Goal: Information Seeking & Learning: Learn about a topic

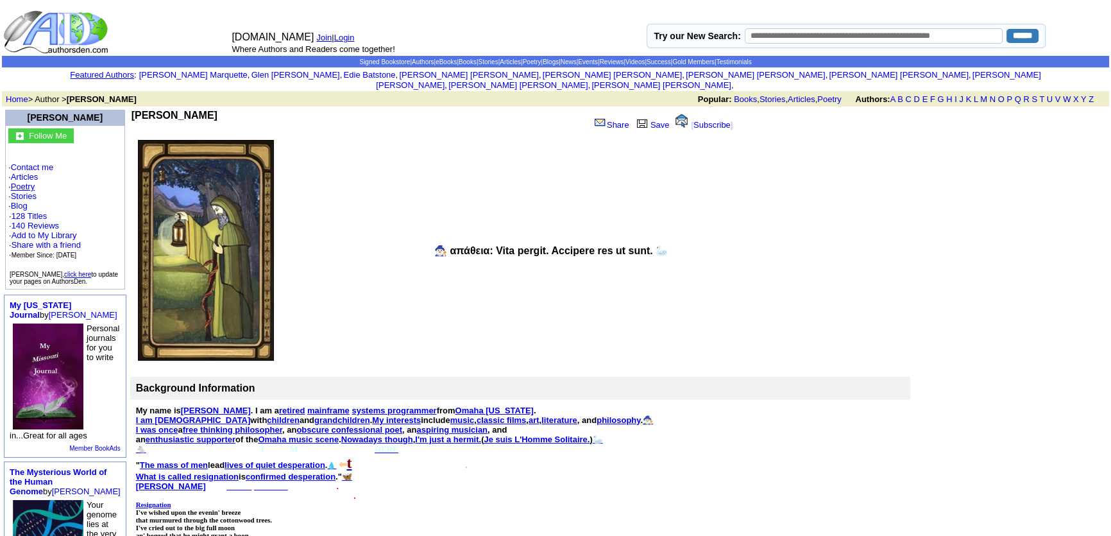
click at [30, 182] on link "Poetry" at bounding box center [23, 187] width 24 height 10
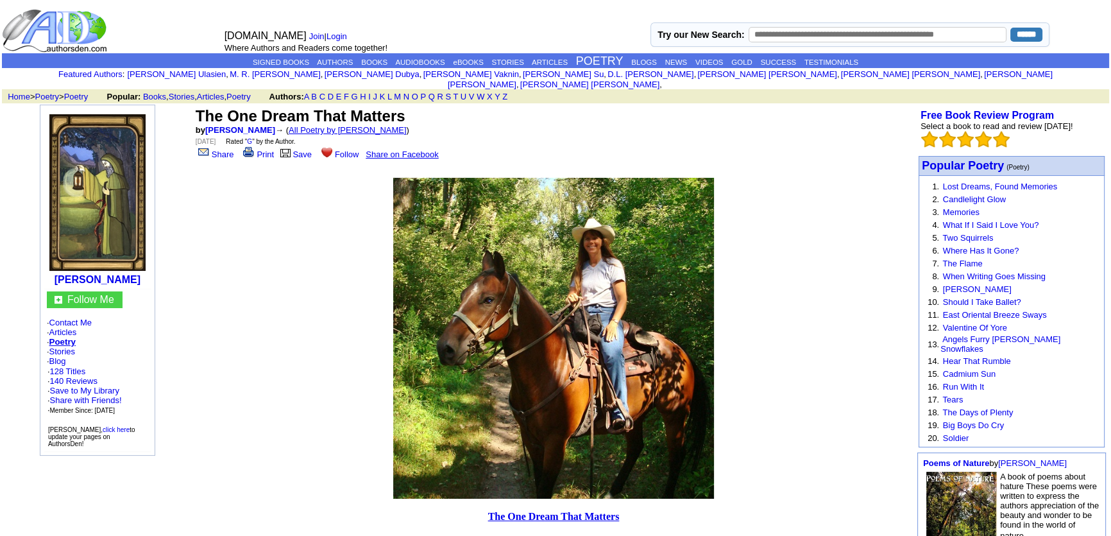
click at [347, 125] on link "All Poetry by Mark Sebring" at bounding box center [348, 130] width 118 height 10
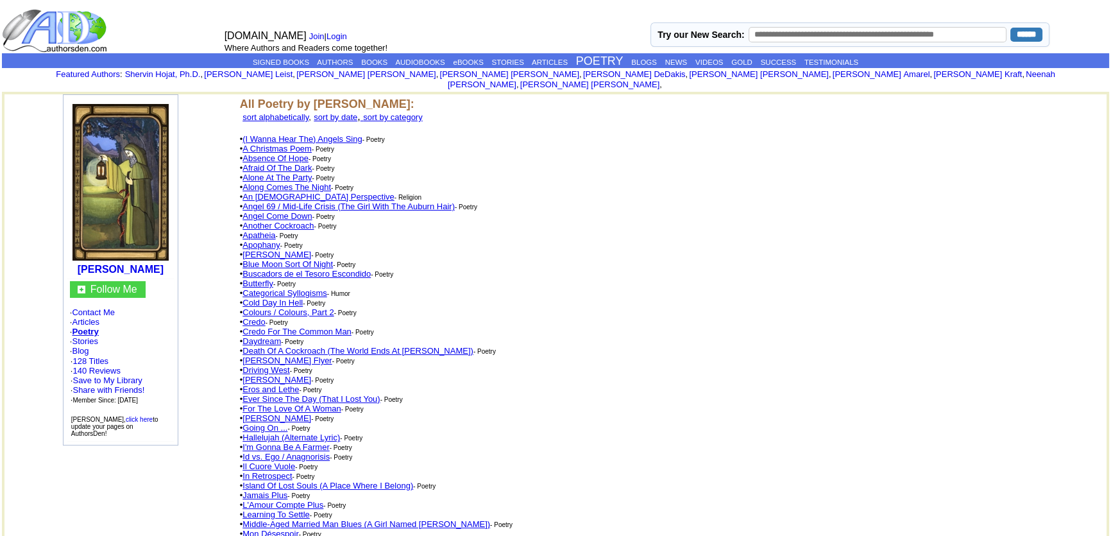
click at [258, 192] on link "An Atheist Perspective" at bounding box center [318, 197] width 151 height 10
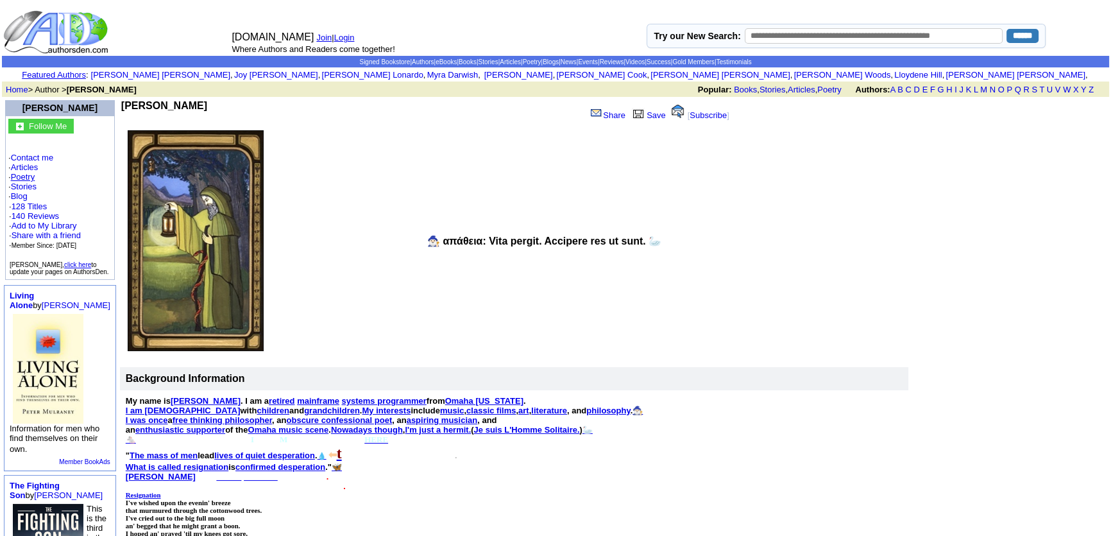
click at [32, 176] on link "Poetry" at bounding box center [23, 177] width 24 height 10
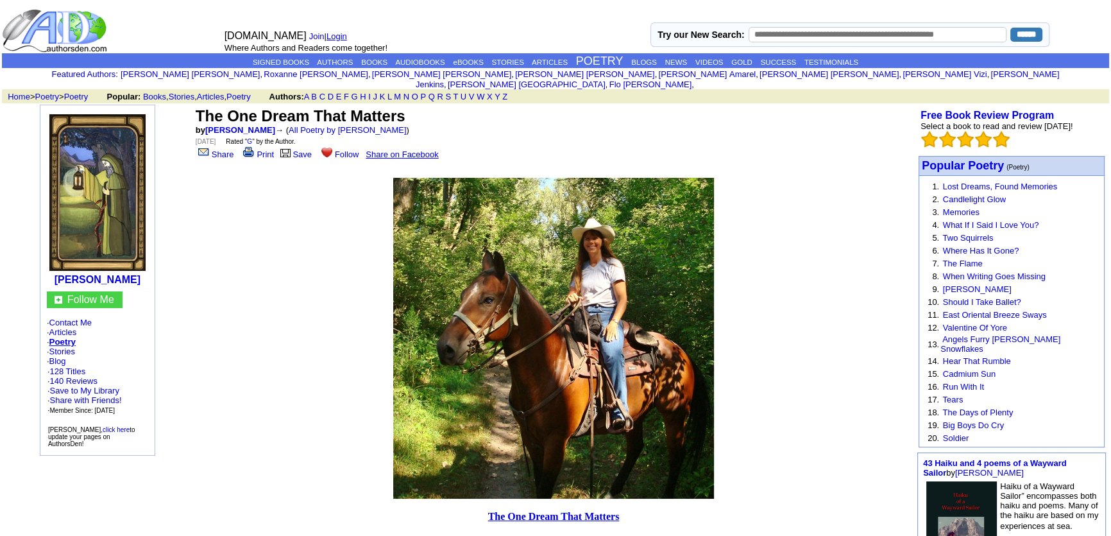
click at [334, 33] on link "Login" at bounding box center [337, 36] width 21 height 10
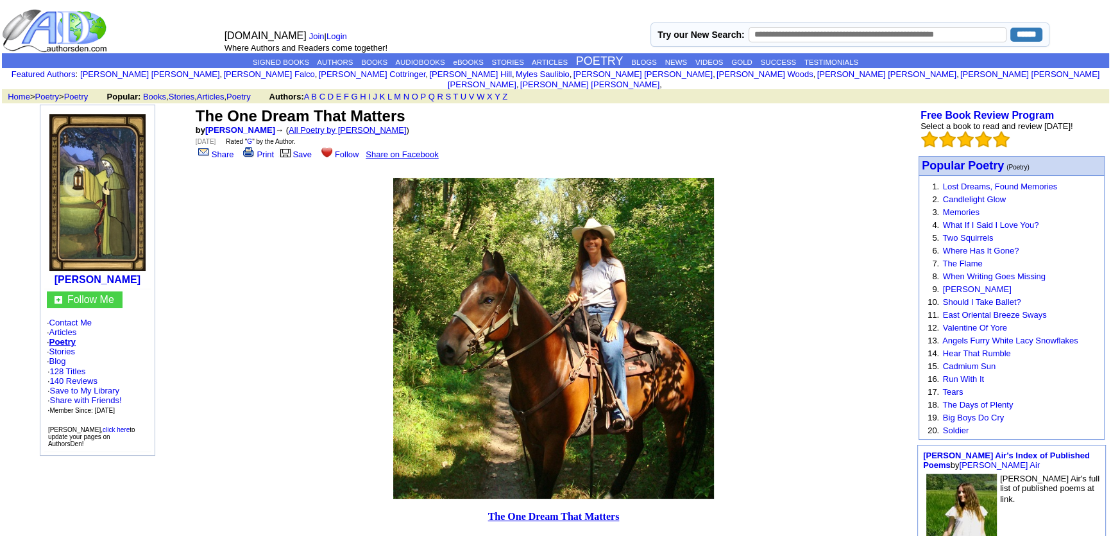
click at [366, 125] on link "All Poetry by [PERSON_NAME]" at bounding box center [348, 130] width 118 height 10
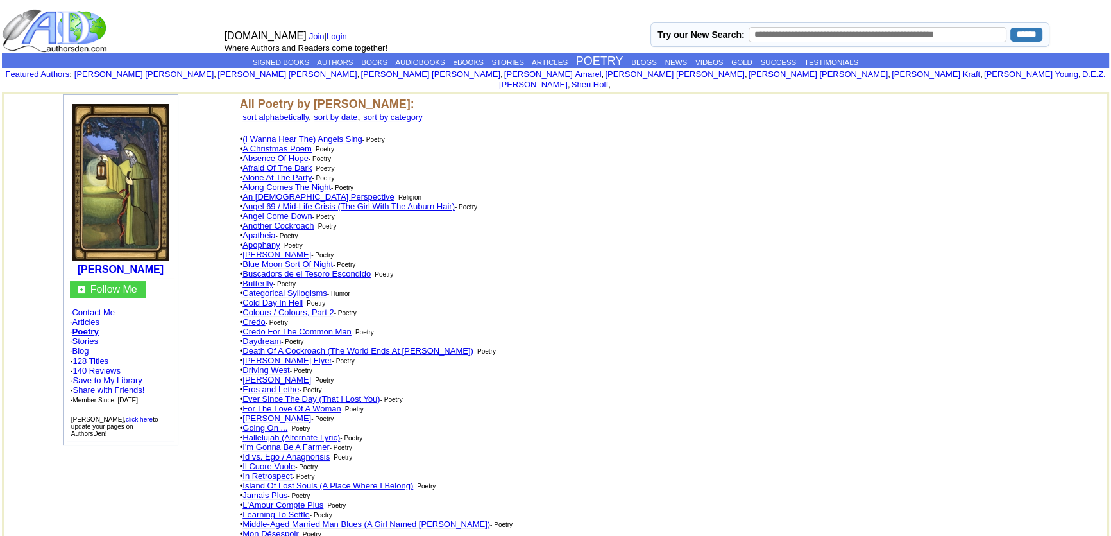
click at [293, 192] on link "An [DEMOGRAPHIC_DATA] Perspective" at bounding box center [318, 197] width 151 height 10
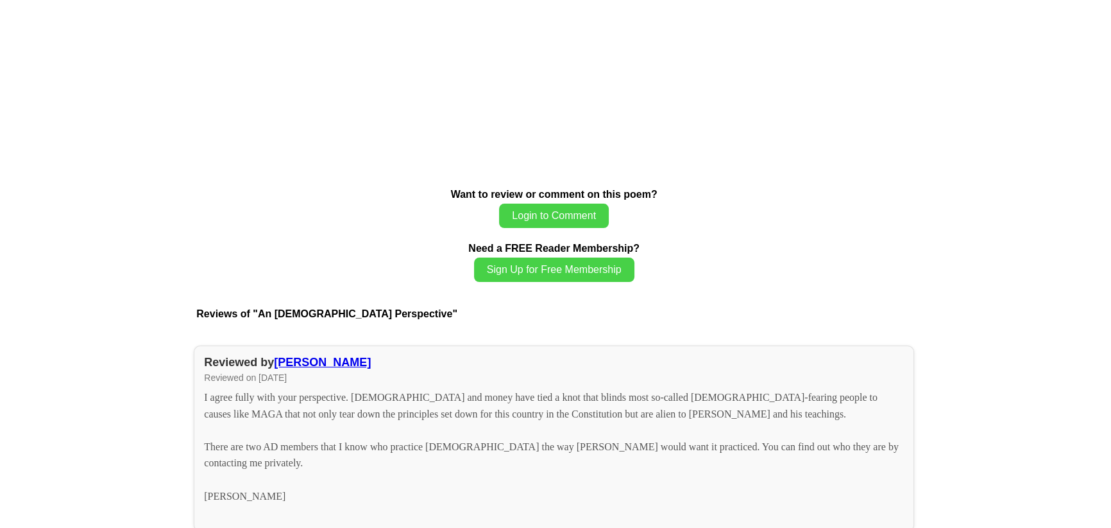
scroll to position [1341, 0]
